Goal: Communication & Community: Share content

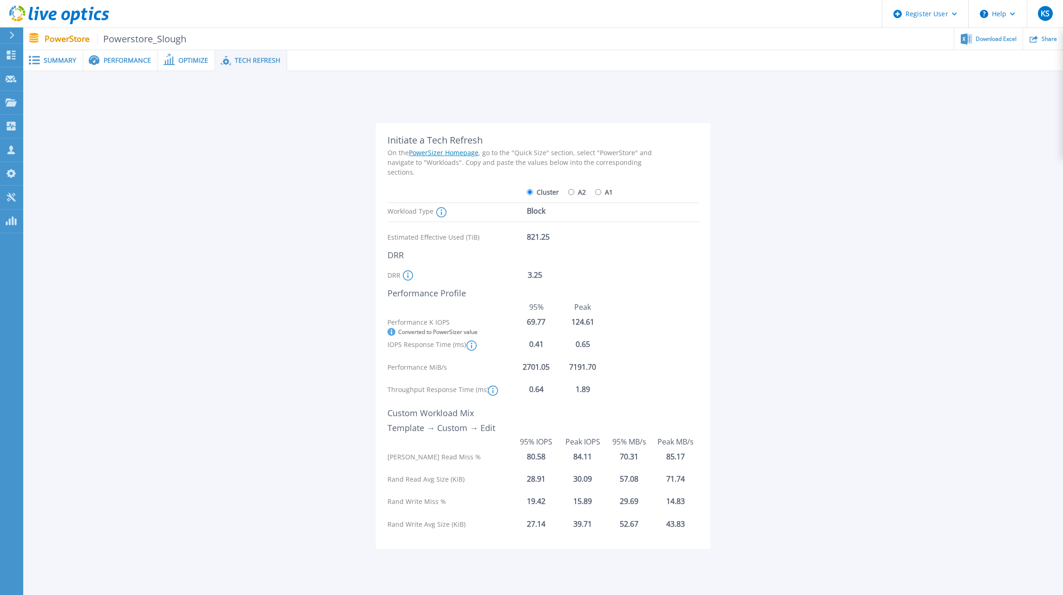
click at [81, 17] on icon at bounding box center [59, 15] width 100 height 19
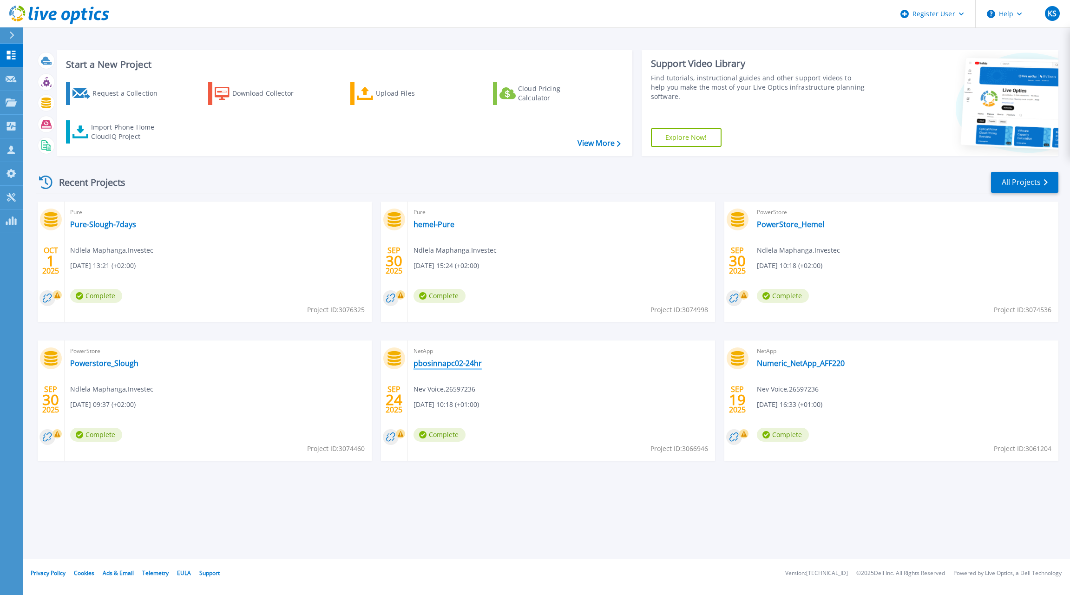
click at [457, 361] on link "pbosinnapc02-24hr" at bounding box center [447, 363] width 68 height 9
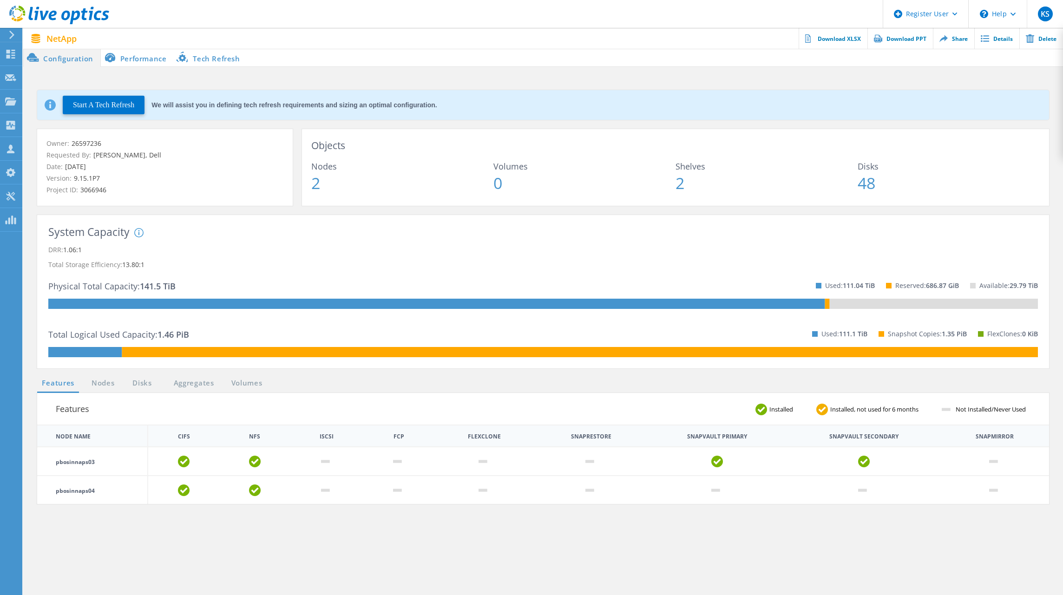
click at [60, 17] on icon at bounding box center [59, 15] width 100 height 19
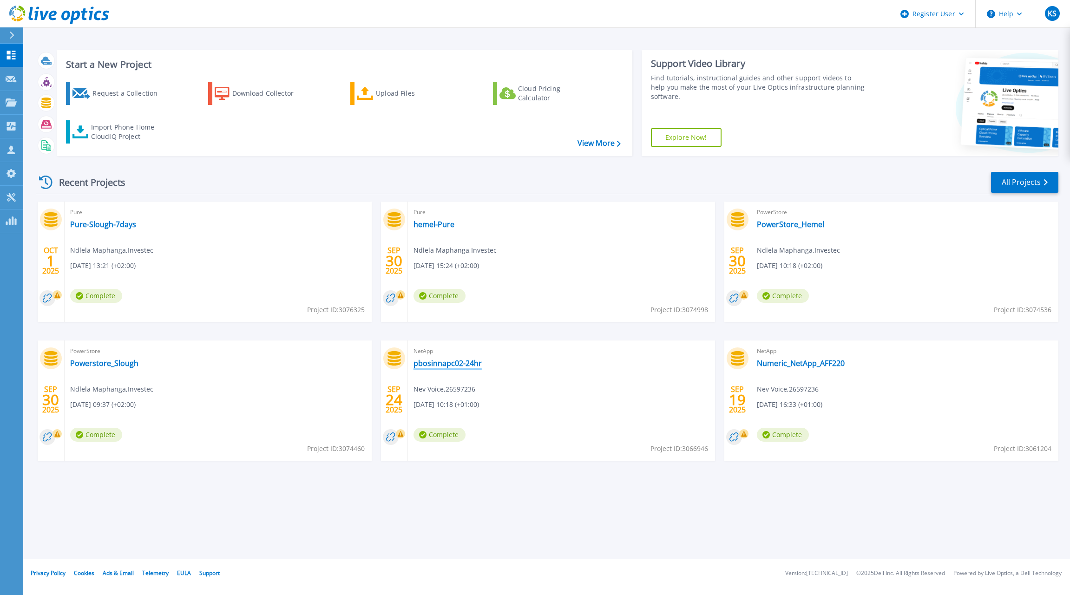
click at [458, 366] on link "pbosinnapc02-24hr" at bounding box center [447, 363] width 68 height 9
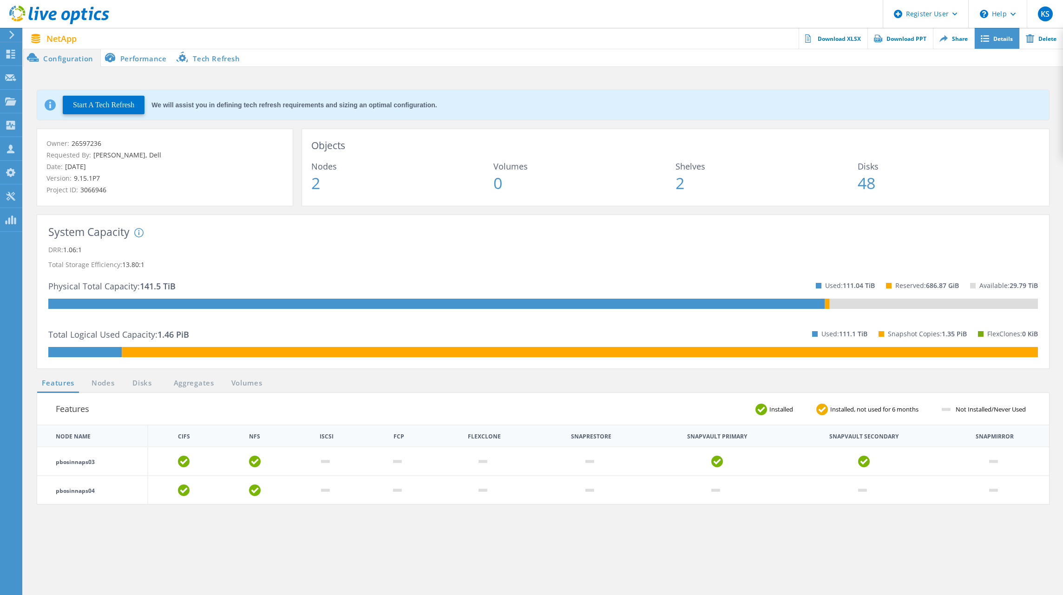
click at [991, 44] on link "Details" at bounding box center [996, 38] width 45 height 21
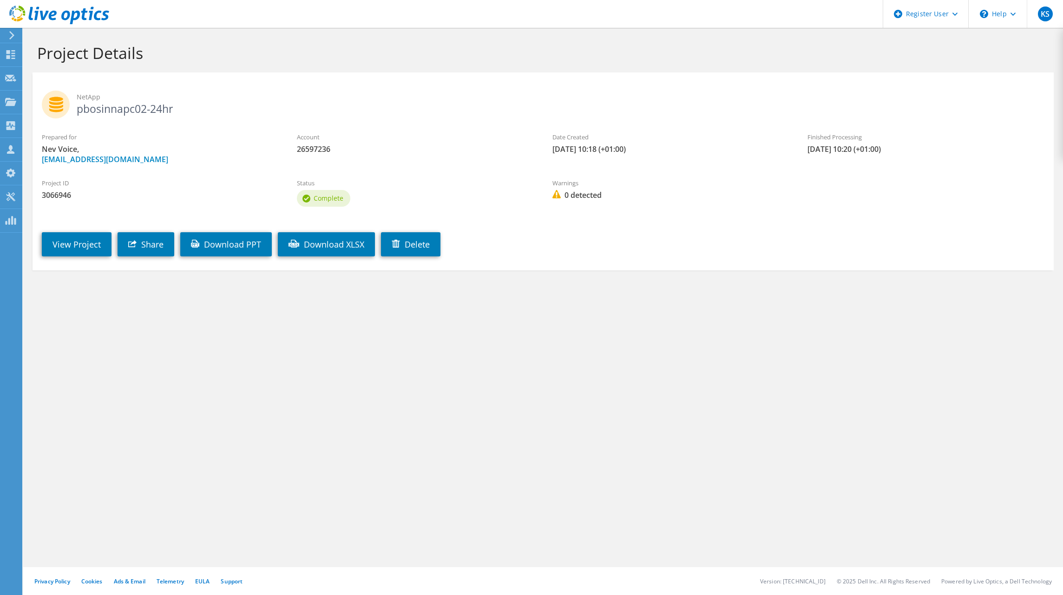
click at [109, 108] on h2 "NetApp pbosinnapc02-24hr" at bounding box center [543, 102] width 1002 height 23
drag, startPoint x: 109, startPoint y: 108, endPoint x: 132, endPoint y: 108, distance: 22.8
click at [132, 108] on h2 "NetApp pbosinnapc02-24hr" at bounding box center [543, 102] width 1002 height 23
drag, startPoint x: 175, startPoint y: 106, endPoint x: 76, endPoint y: 106, distance: 99.4
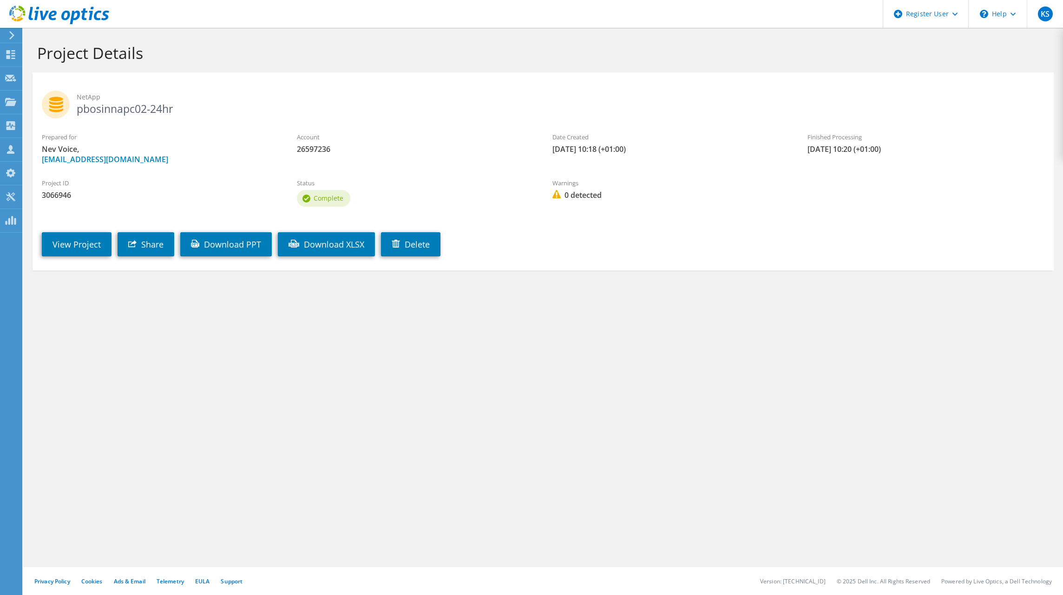
click at [76, 106] on h2 "NetApp pbosinnapc02-24hr" at bounding box center [543, 102] width 1002 height 23
copy h2 "pbosinnapc02-24hr"
click at [154, 243] on link "Share" at bounding box center [146, 244] width 57 height 24
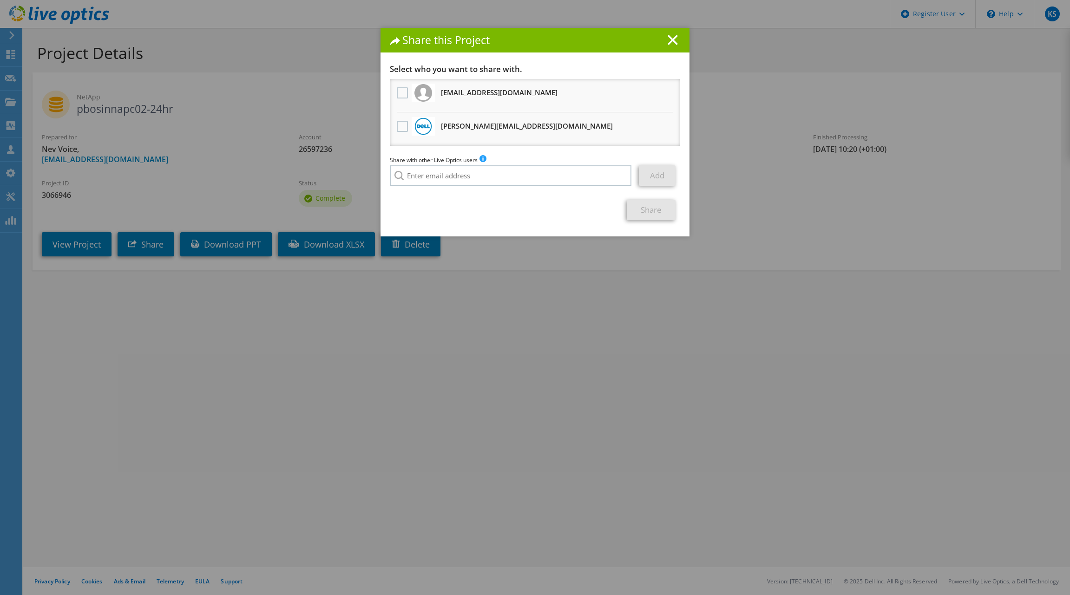
click at [671, 39] on line at bounding box center [672, 39] width 9 height 9
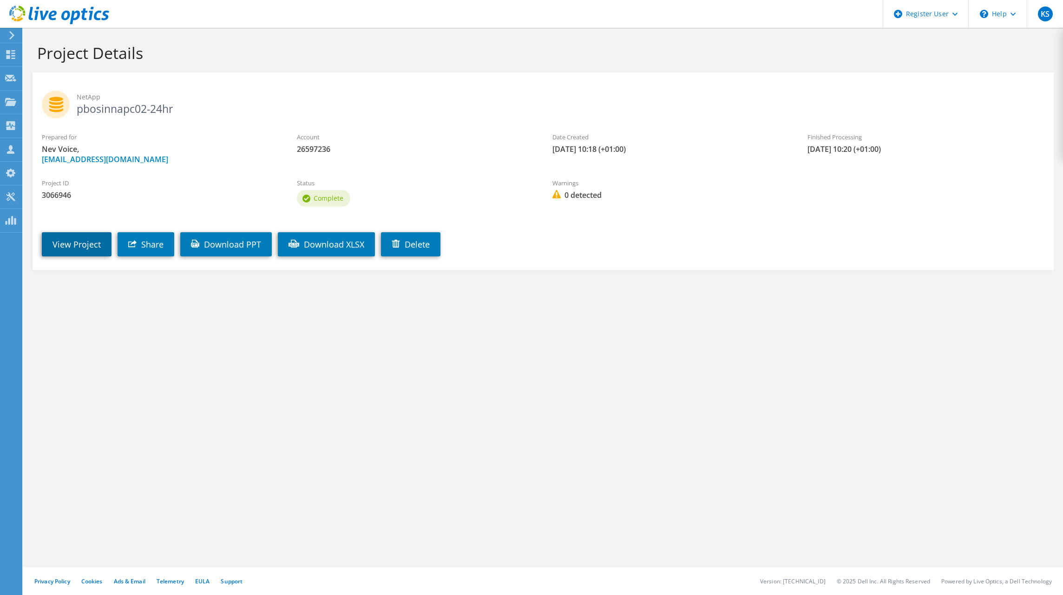
click at [81, 240] on link "View Project" at bounding box center [77, 244] width 70 height 24
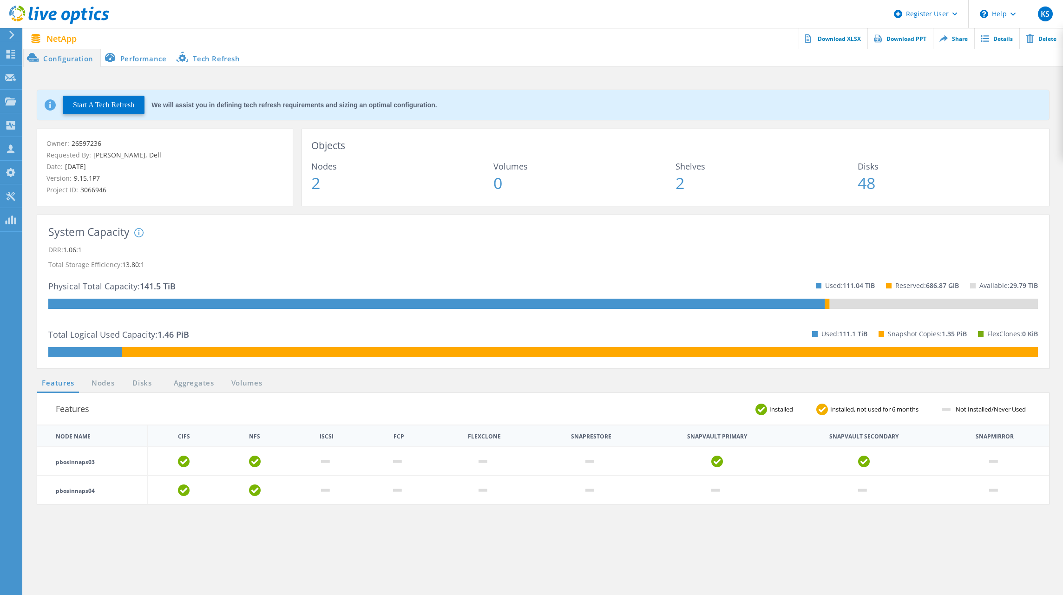
click at [148, 58] on li "Performance" at bounding box center [137, 57] width 73 height 19
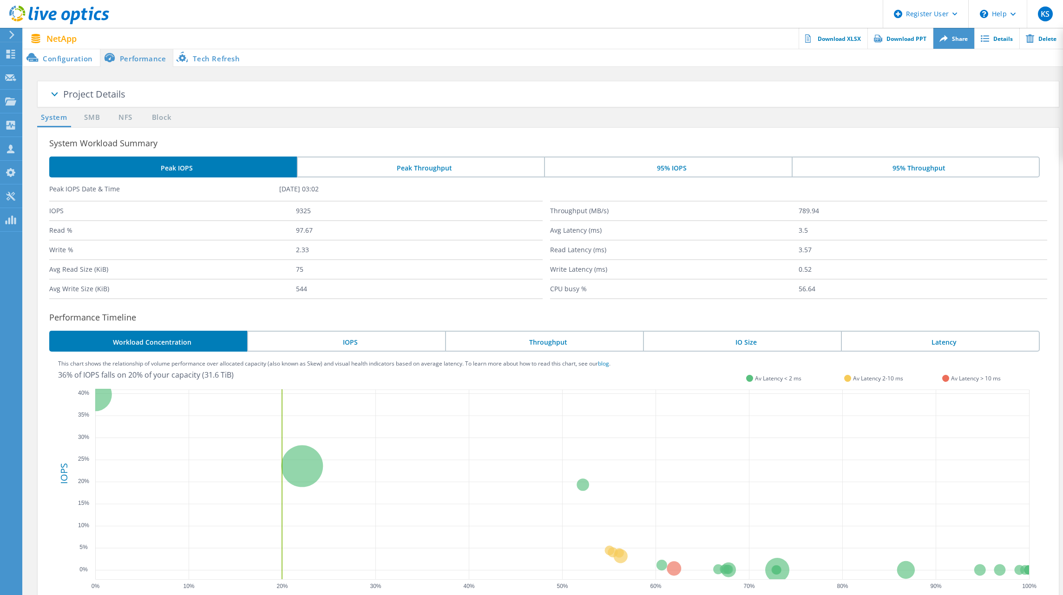
click at [958, 42] on link "Share" at bounding box center [953, 38] width 41 height 21
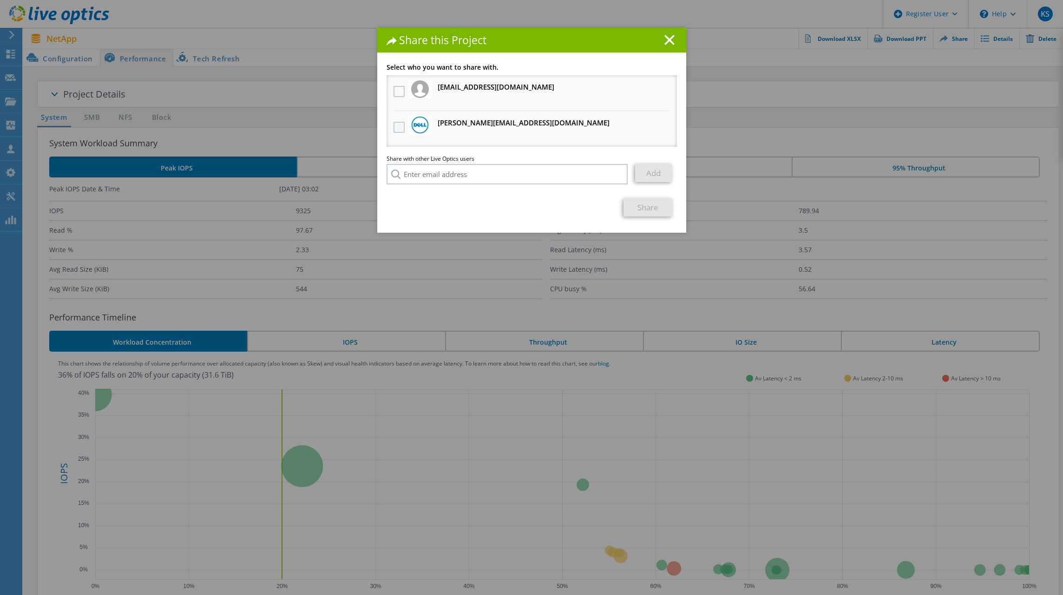
click at [394, 129] on label at bounding box center [399, 127] width 13 height 11
click at [0, 0] on input "checkbox" at bounding box center [0, 0] width 0 height 0
click at [657, 209] on link "Share" at bounding box center [647, 207] width 49 height 18
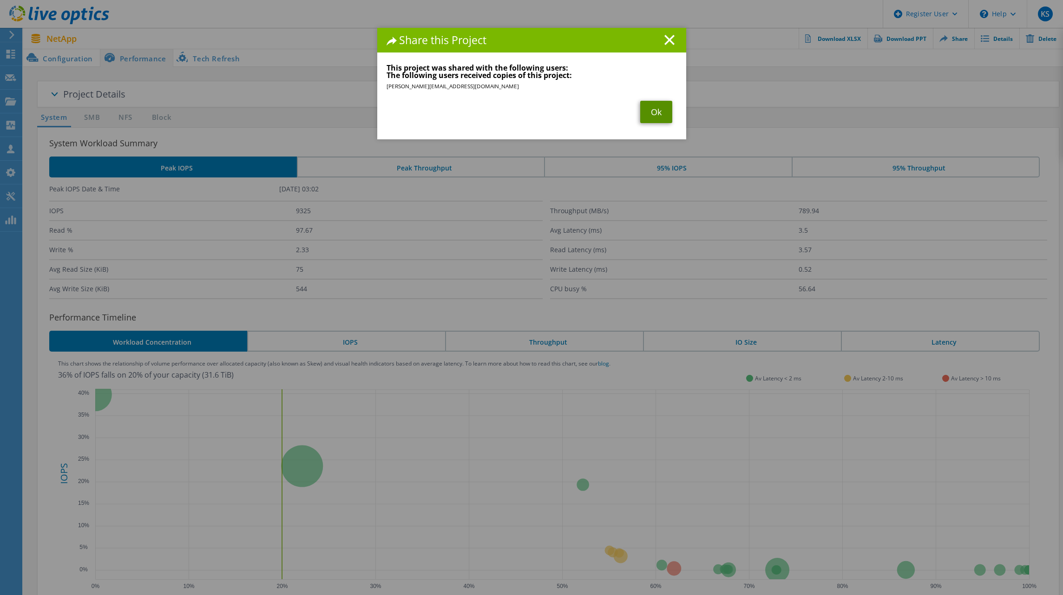
click at [648, 118] on link "Ok" at bounding box center [656, 112] width 32 height 22
